Goal: Information Seeking & Learning: Learn about a topic

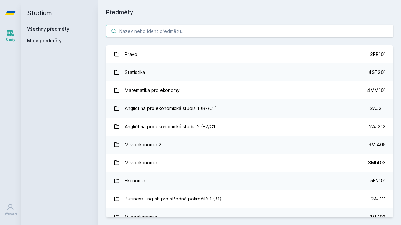
click at [184, 33] on input "search" at bounding box center [249, 31] width 287 height 13
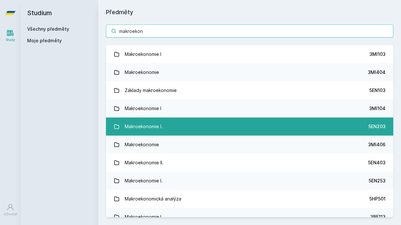
type input "makroekon"
click at [170, 123] on link "Makroekonomie I. 5EN203" at bounding box center [249, 126] width 287 height 18
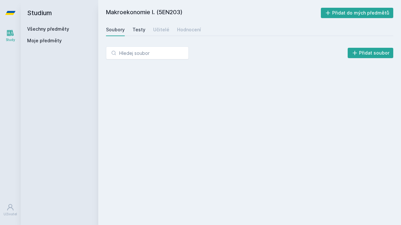
click at [141, 31] on div "Testy" at bounding box center [138, 29] width 13 height 6
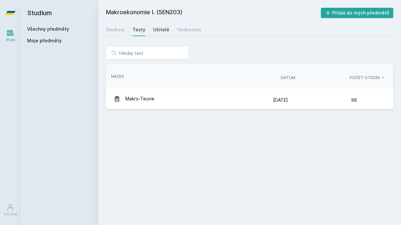
click at [158, 29] on div "Učitelé" at bounding box center [161, 29] width 16 height 6
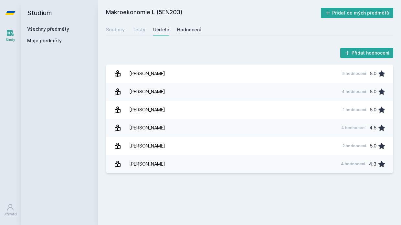
click at [184, 29] on div "Hodnocení" at bounding box center [189, 29] width 24 height 6
